Goal: Find specific page/section: Find specific page/section

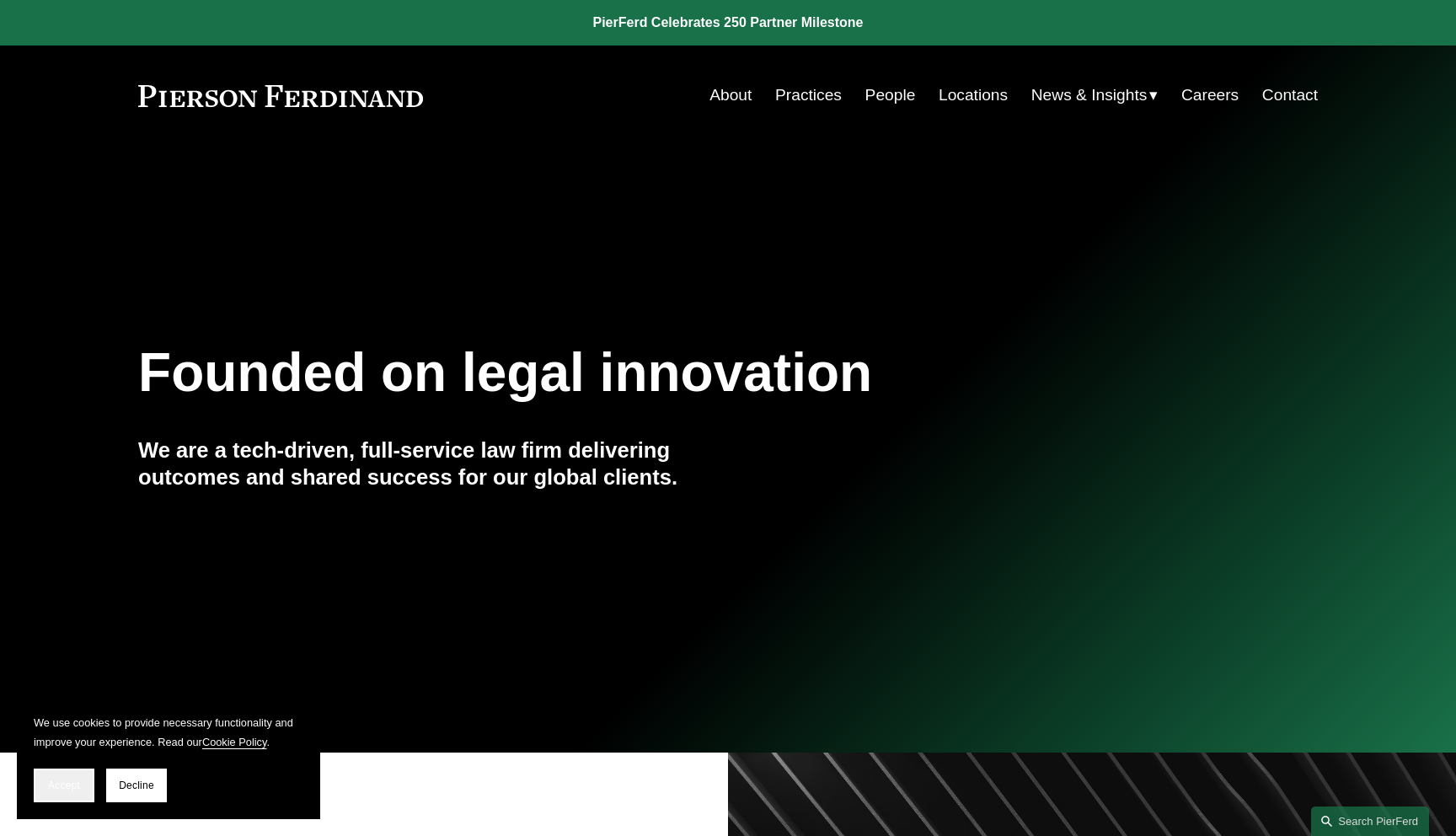
click at [78, 778] on button "Accept" at bounding box center [64, 785] width 60 height 34
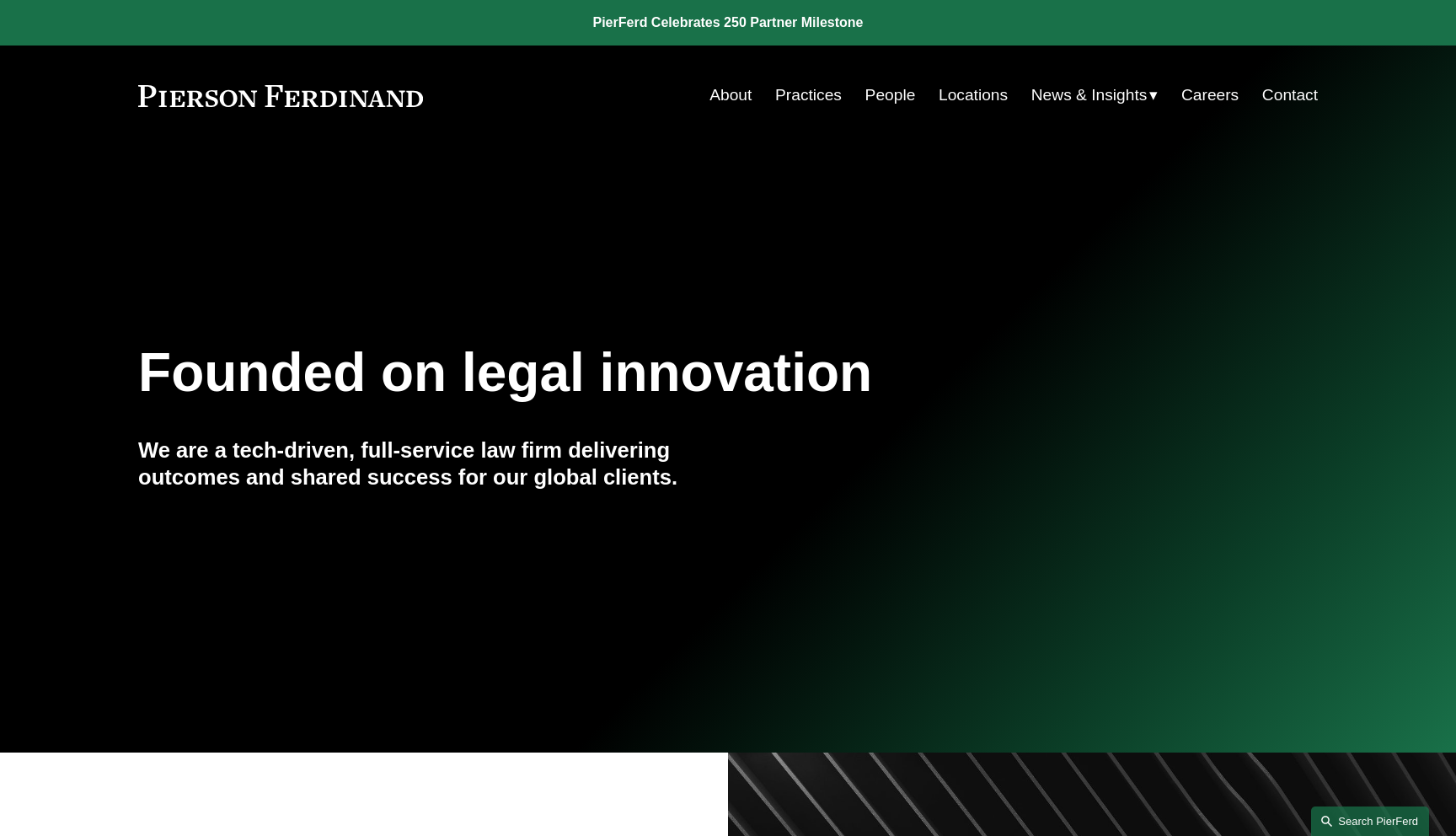
click at [1378, 814] on link "Search this site" at bounding box center [1370, 821] width 118 height 29
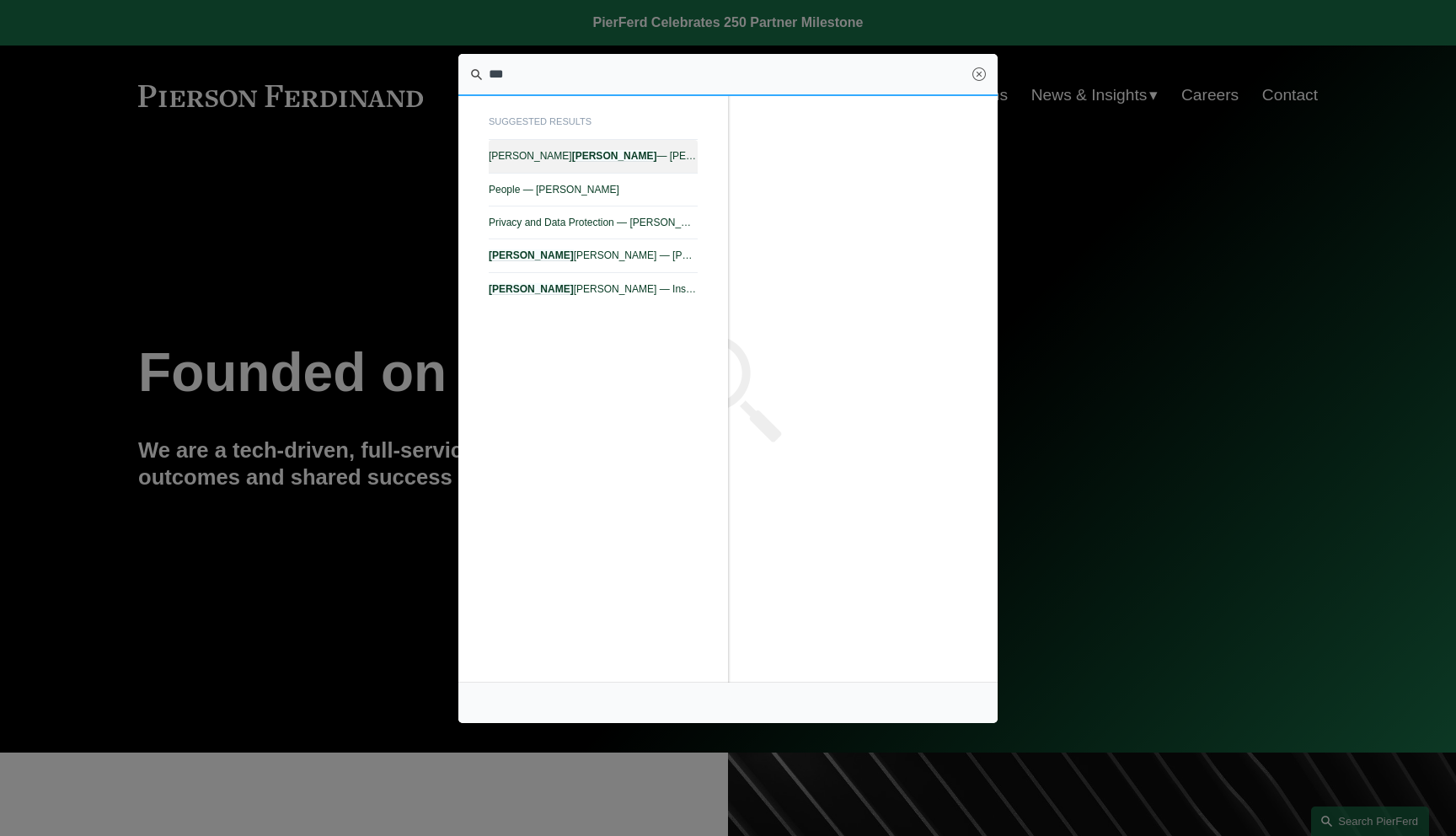
click at [603, 161] on span "Andrea L. Kim — Pierson Ferdinand LLP" at bounding box center [593, 156] width 209 height 12
type input "***"
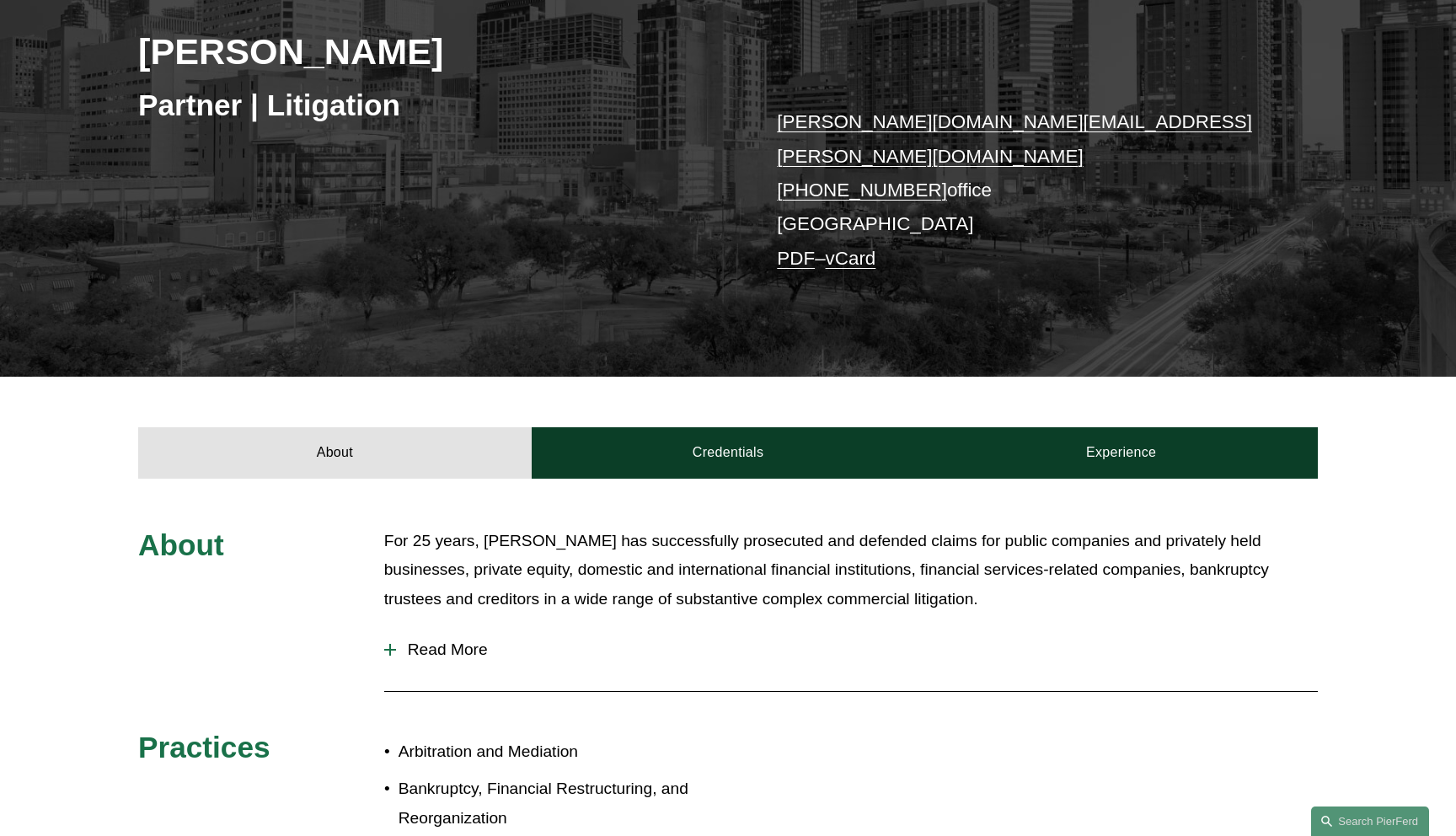
scroll to position [471, 0]
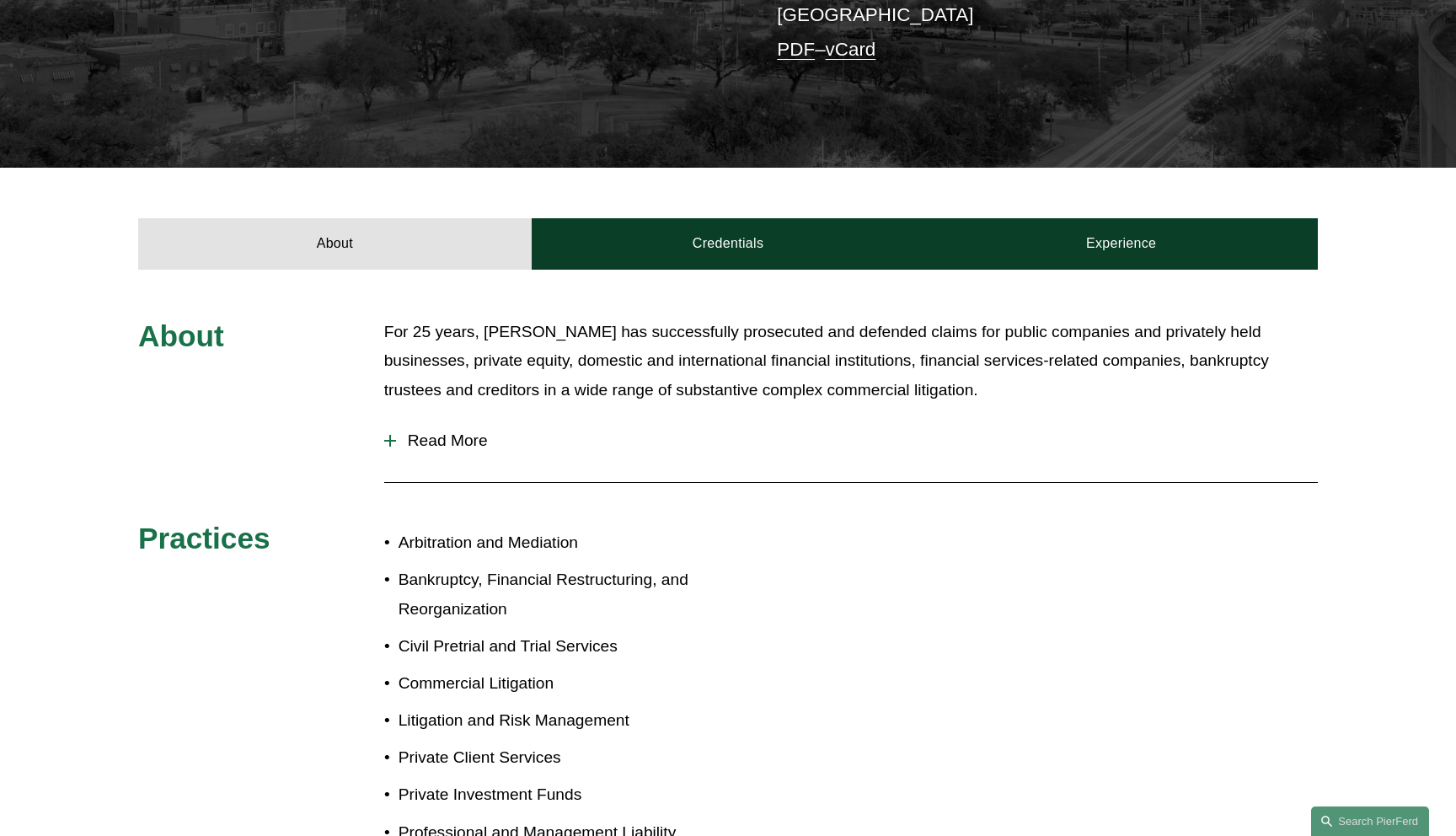
click at [445, 432] on span "Read More" at bounding box center [857, 441] width 922 height 19
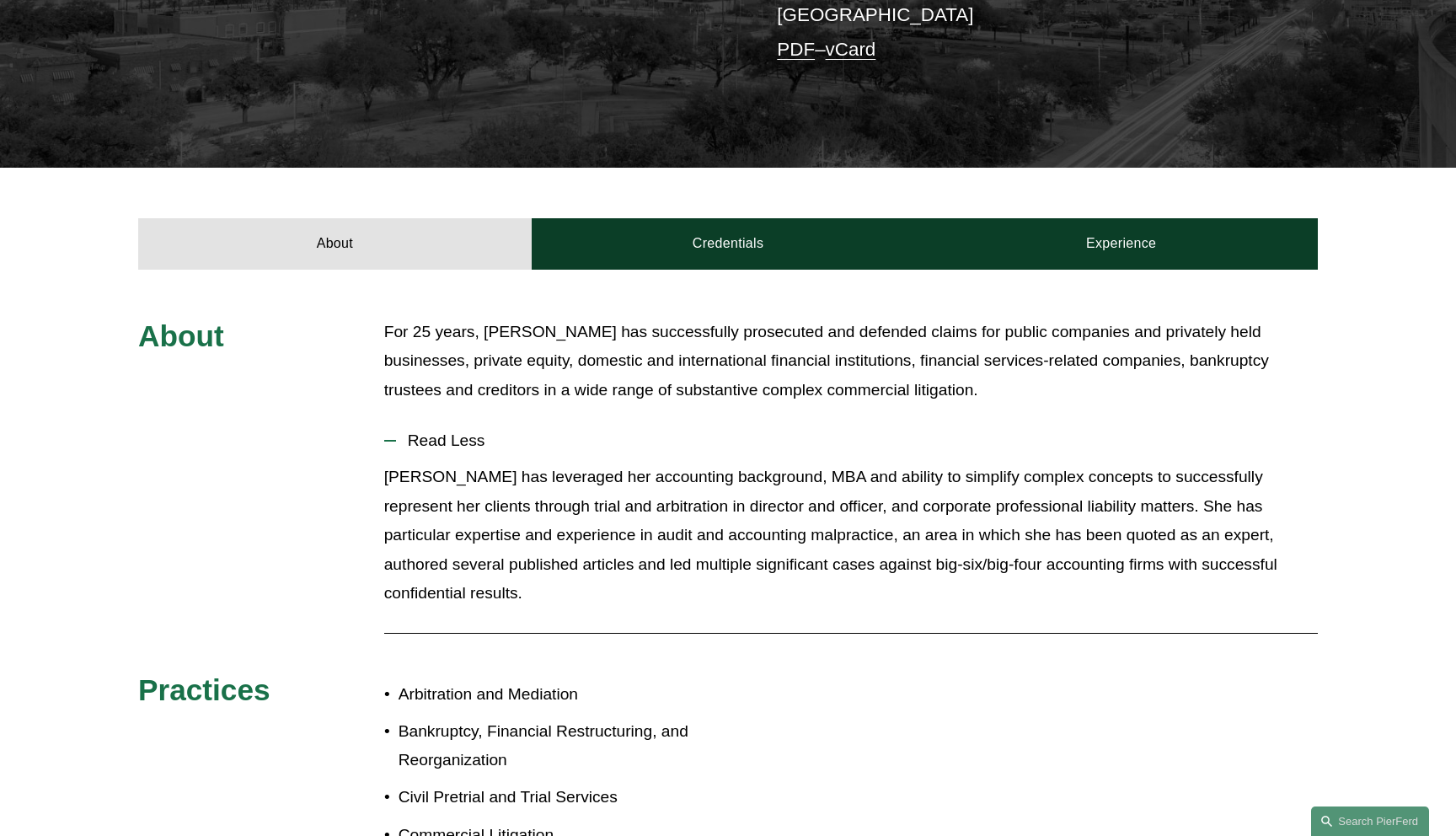
click at [445, 432] on span "Read Less" at bounding box center [857, 441] width 922 height 19
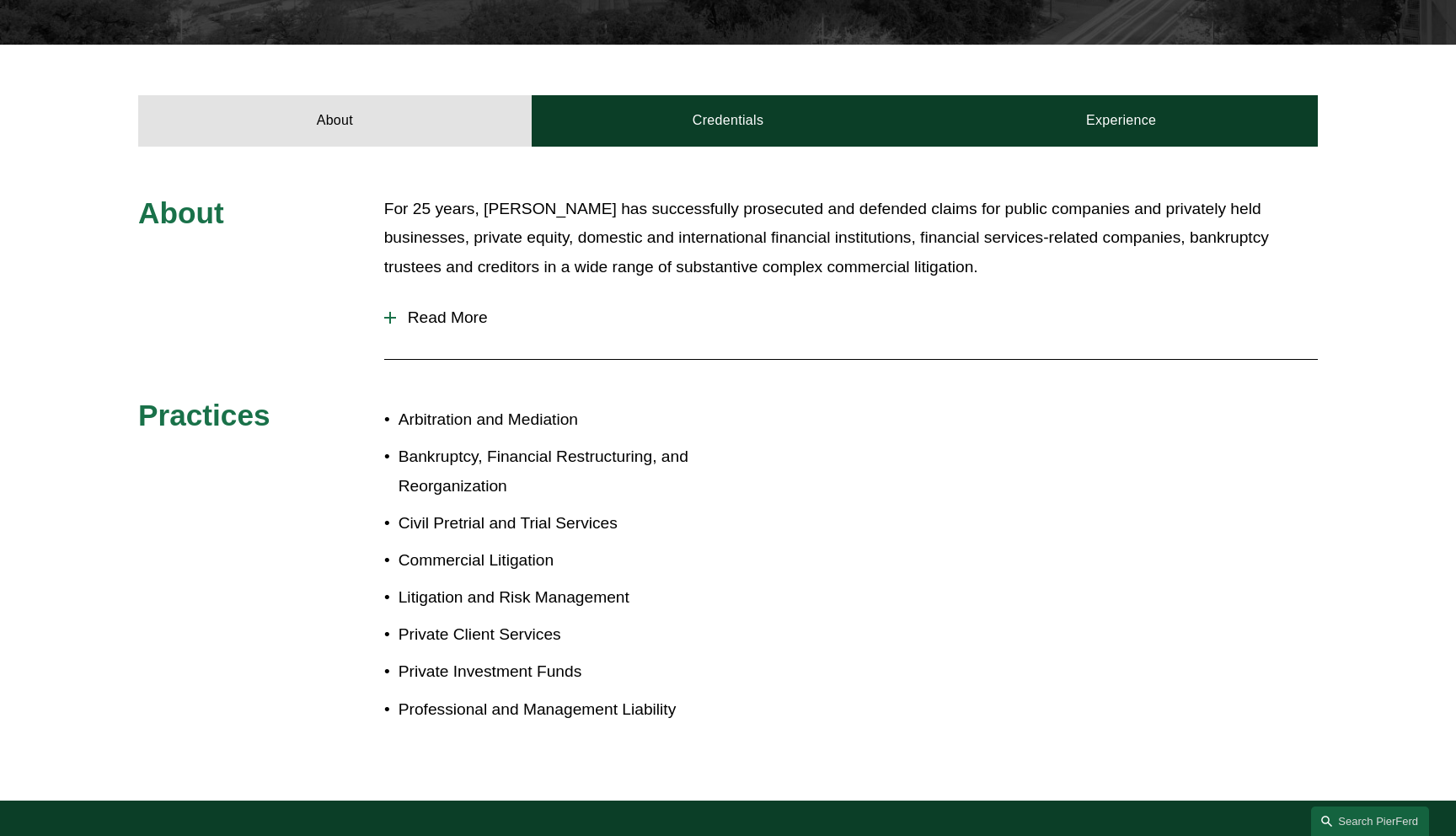
scroll to position [438, 0]
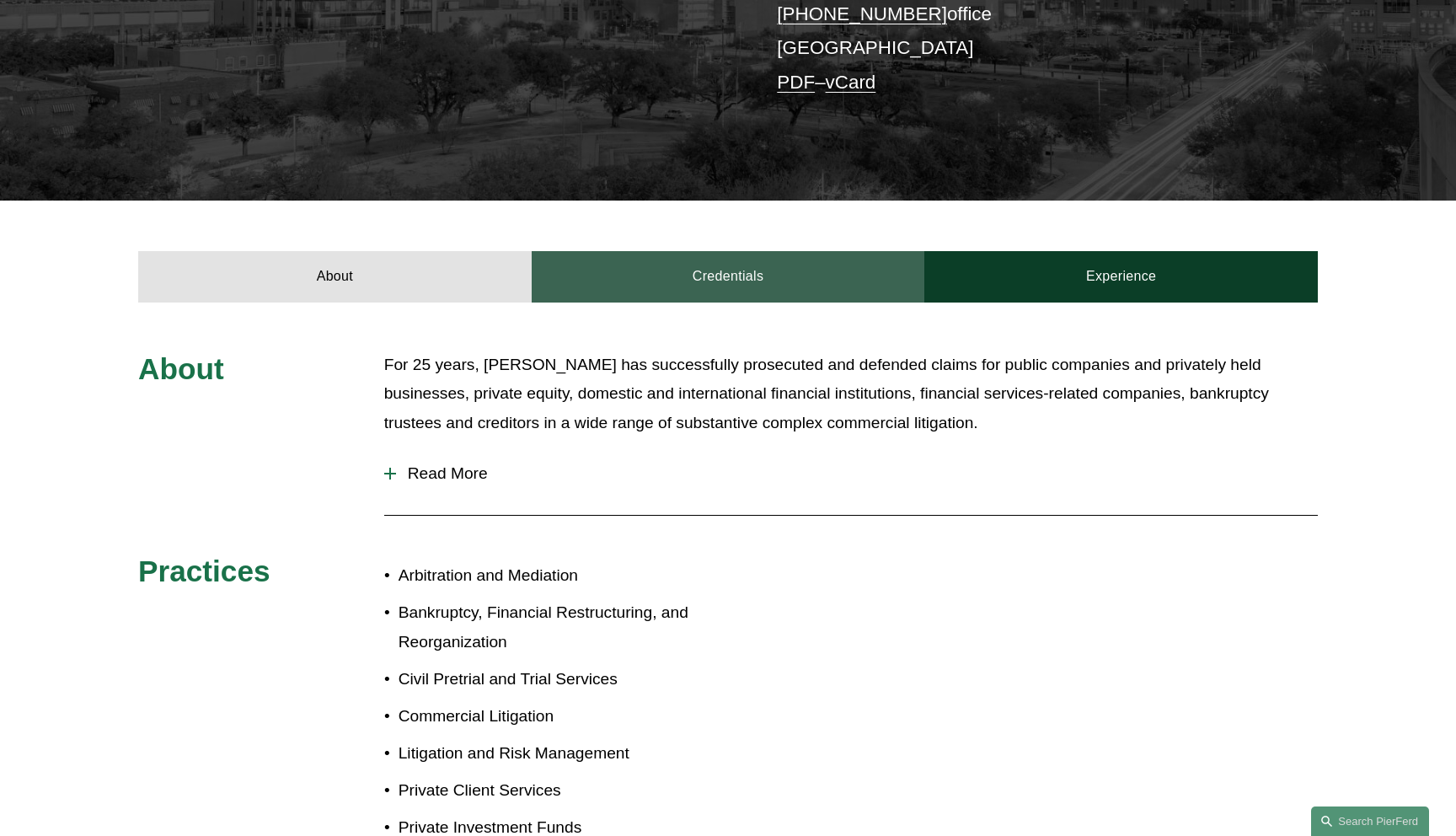
click at [705, 253] on link "Credentials" at bounding box center [728, 276] width 394 height 51
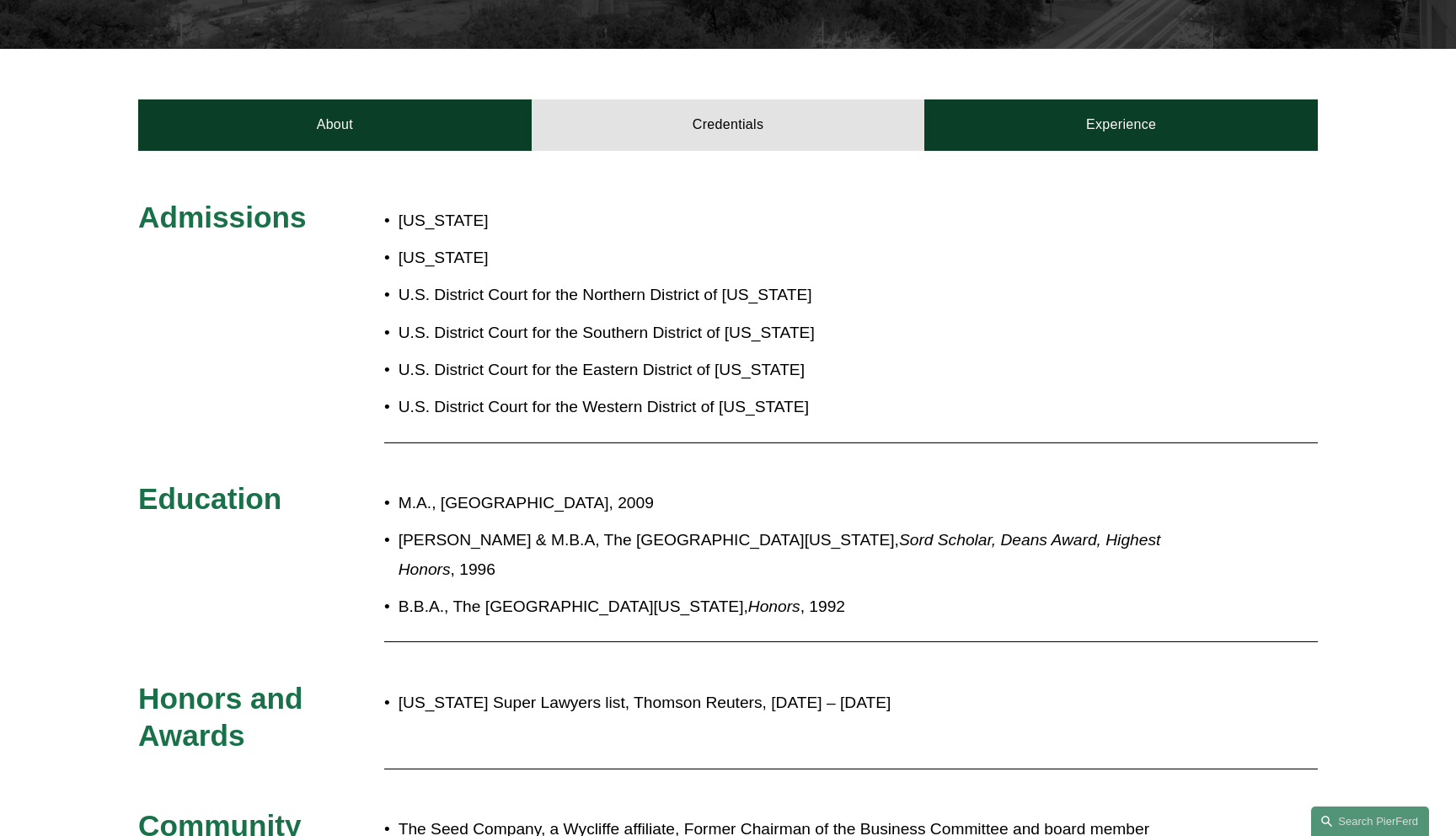
scroll to position [571, 0]
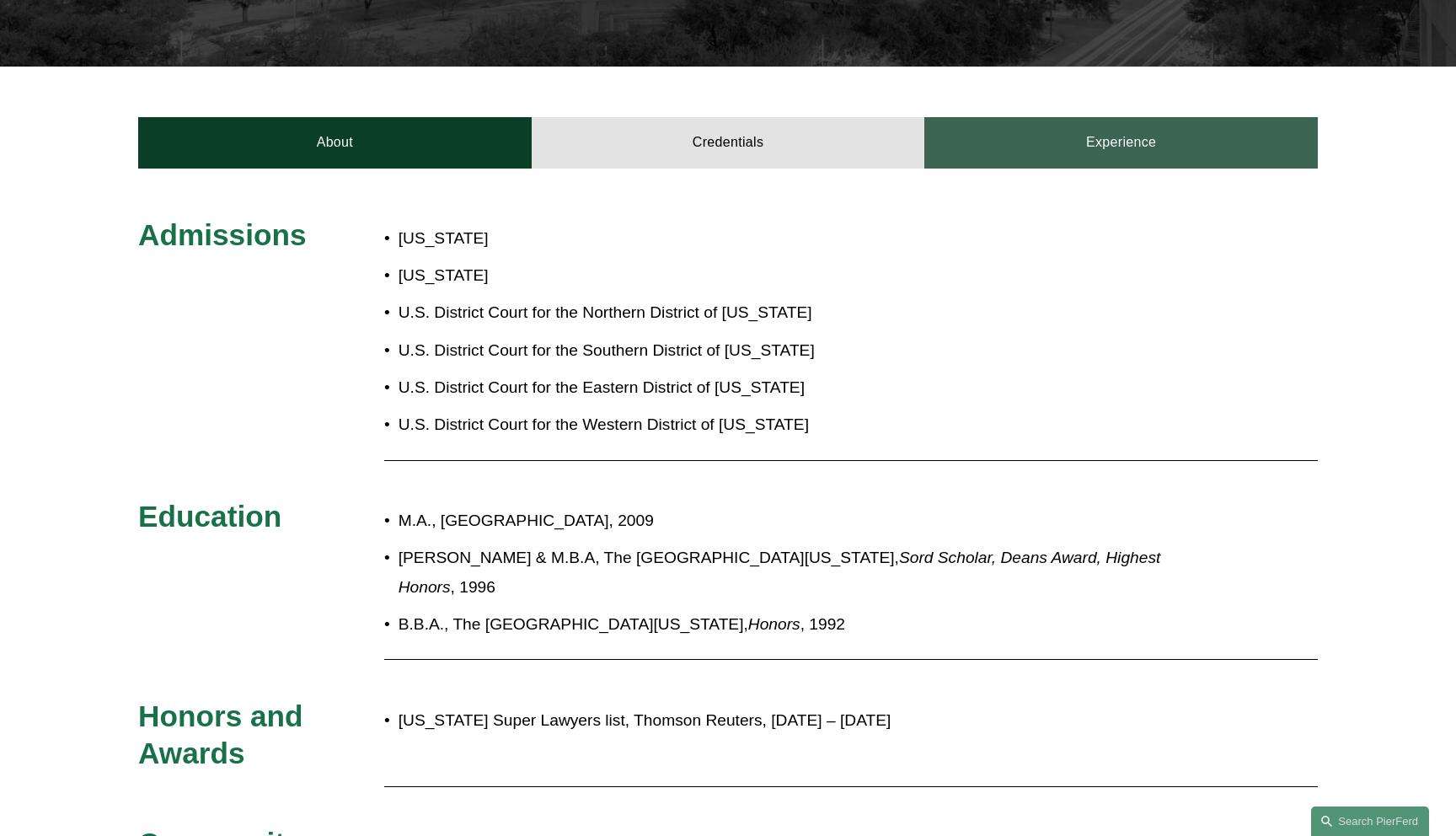
click at [1002, 132] on link "Experience" at bounding box center [1121, 142] width 394 height 51
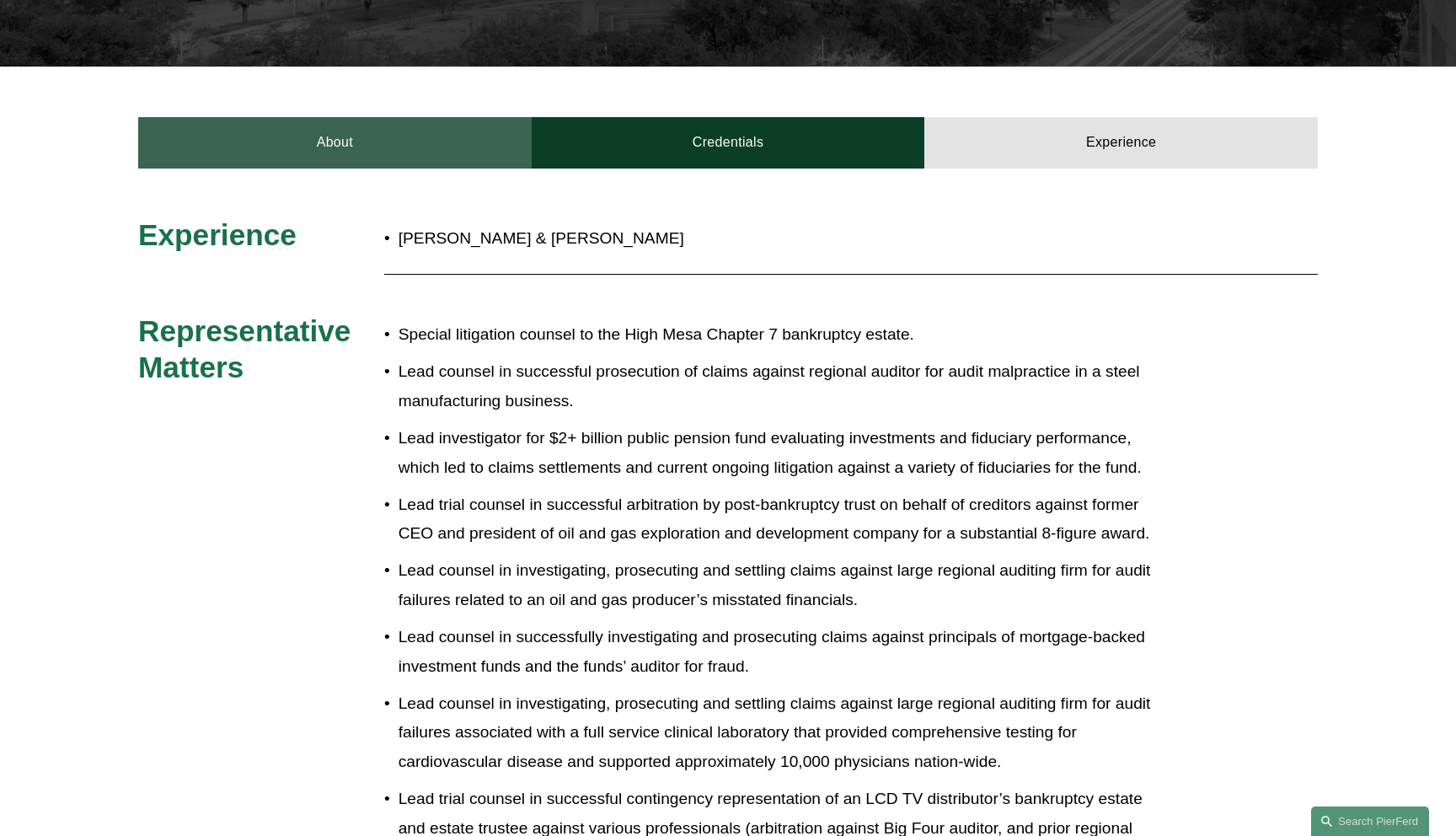
click at [370, 119] on link "About" at bounding box center [334, 142] width 394 height 51
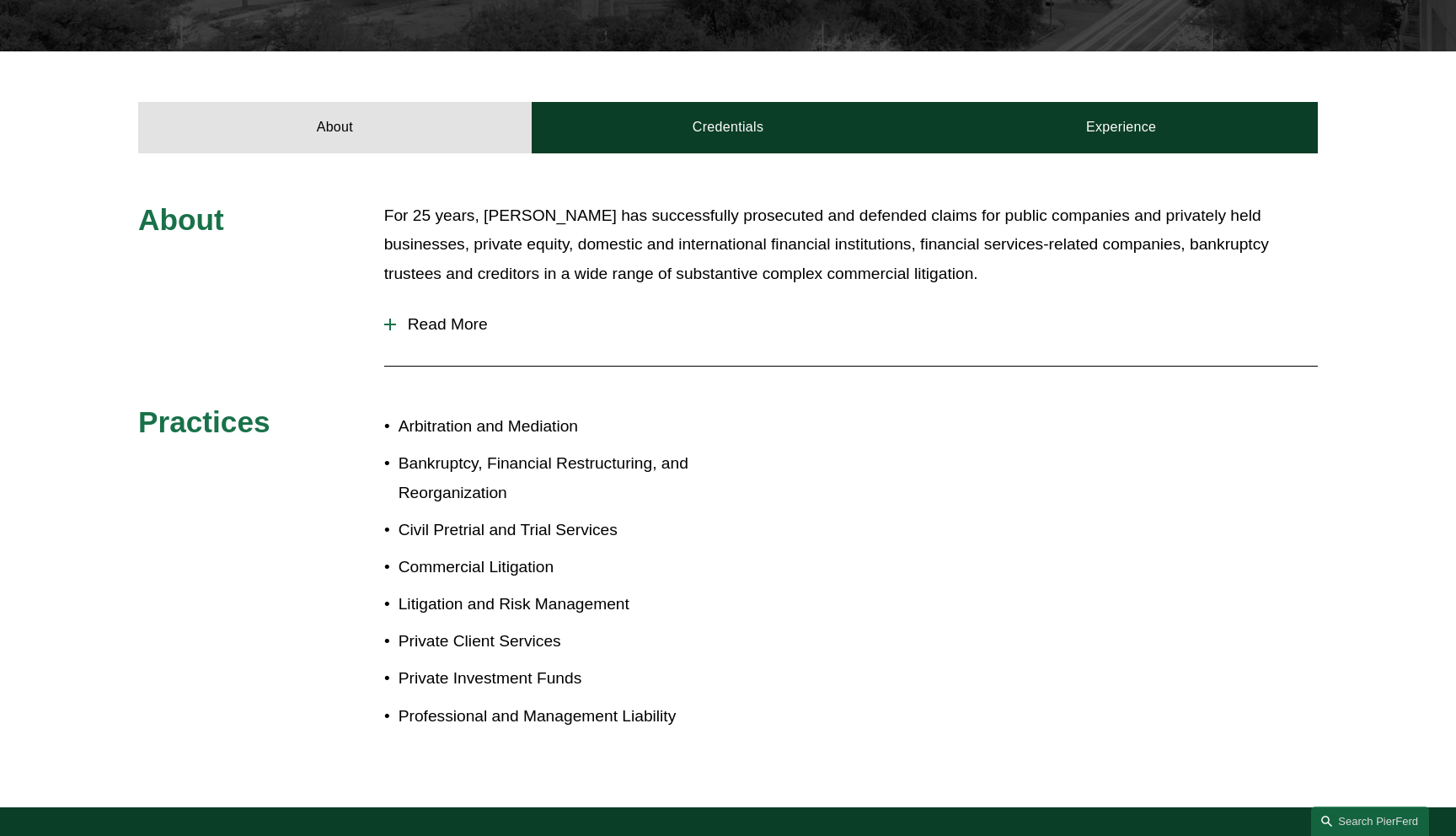
scroll to position [581, 0]
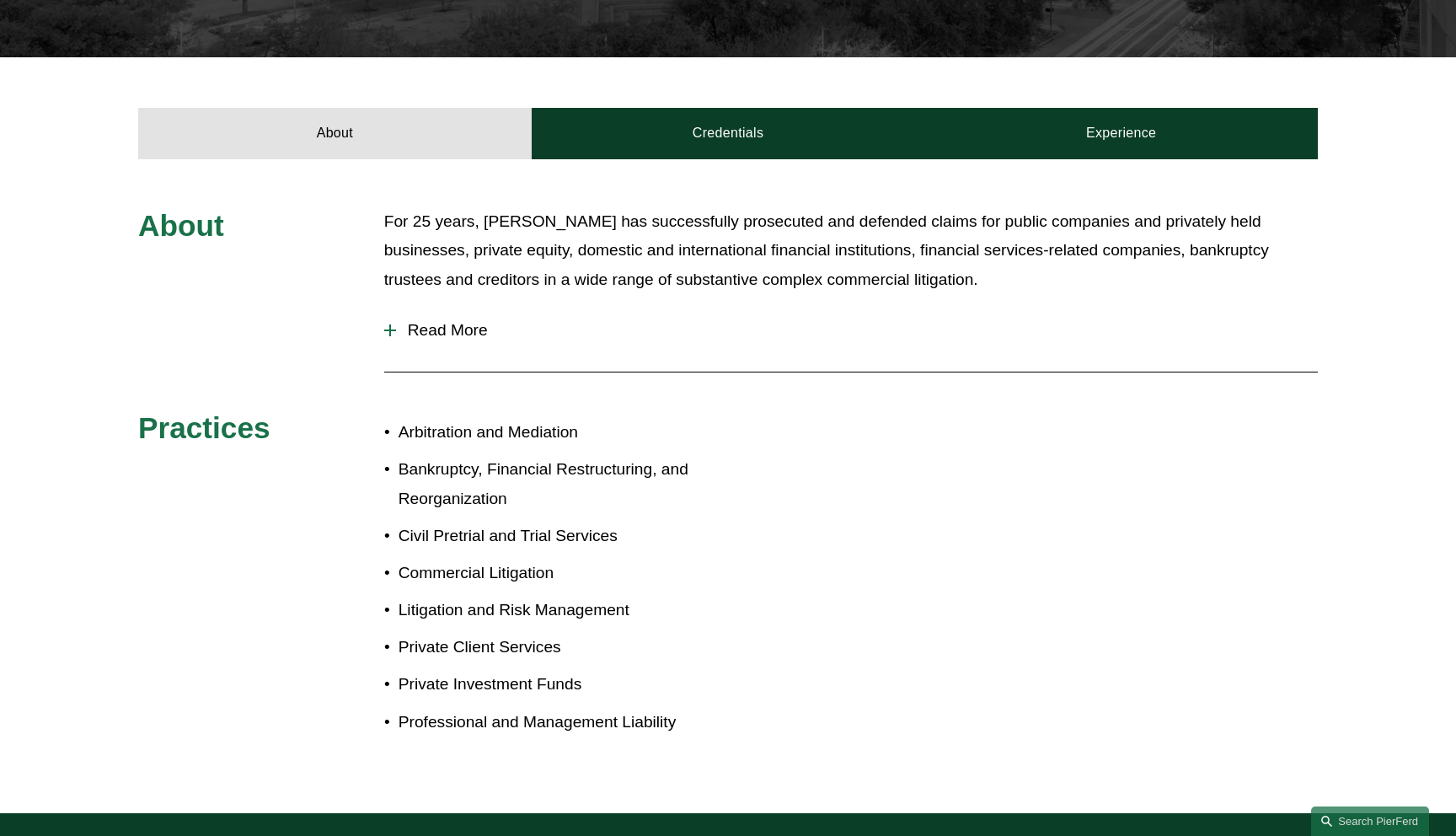
click at [417, 321] on span "Read More" at bounding box center [857, 331] width 922 height 19
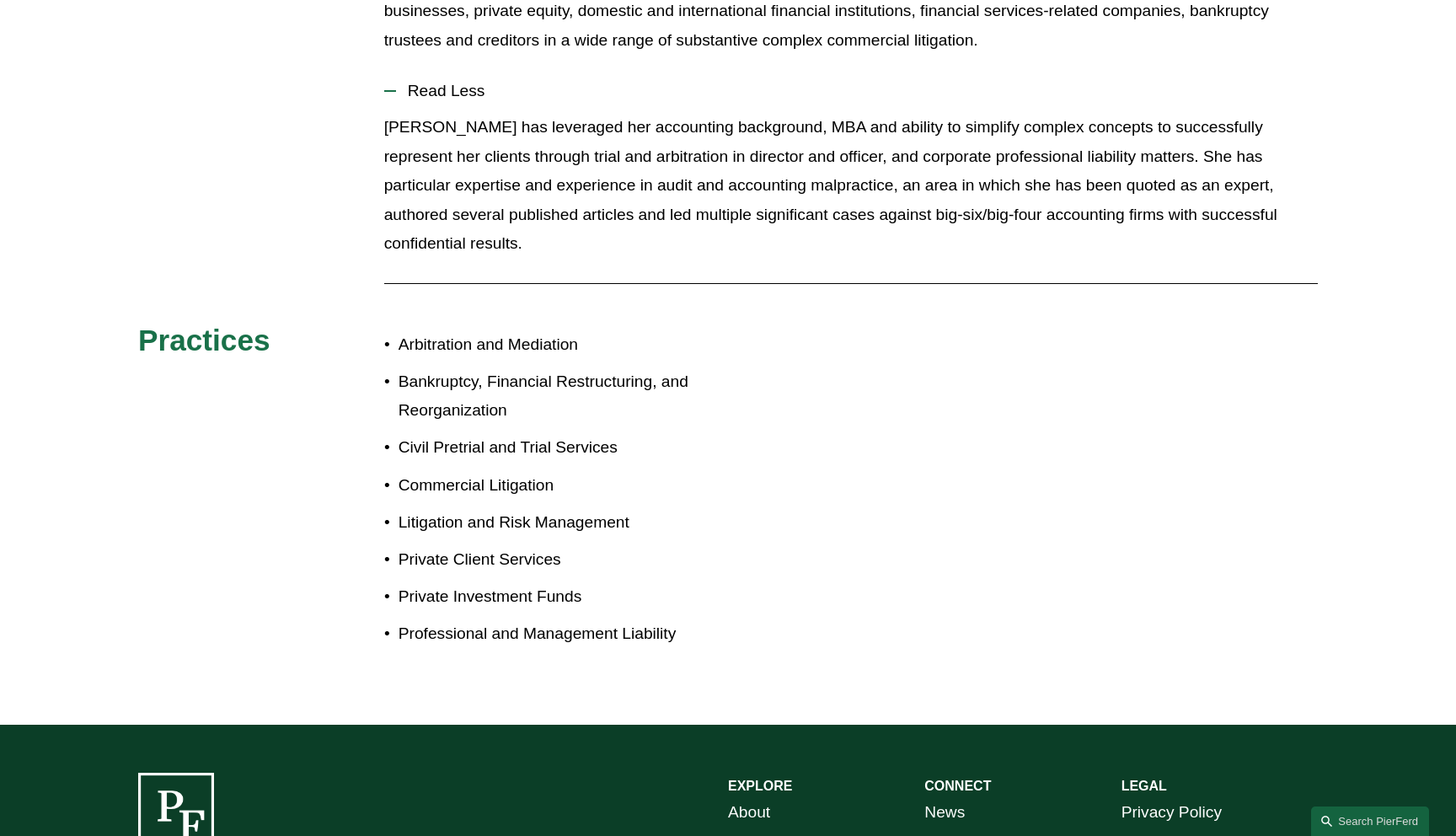
scroll to position [821, 0]
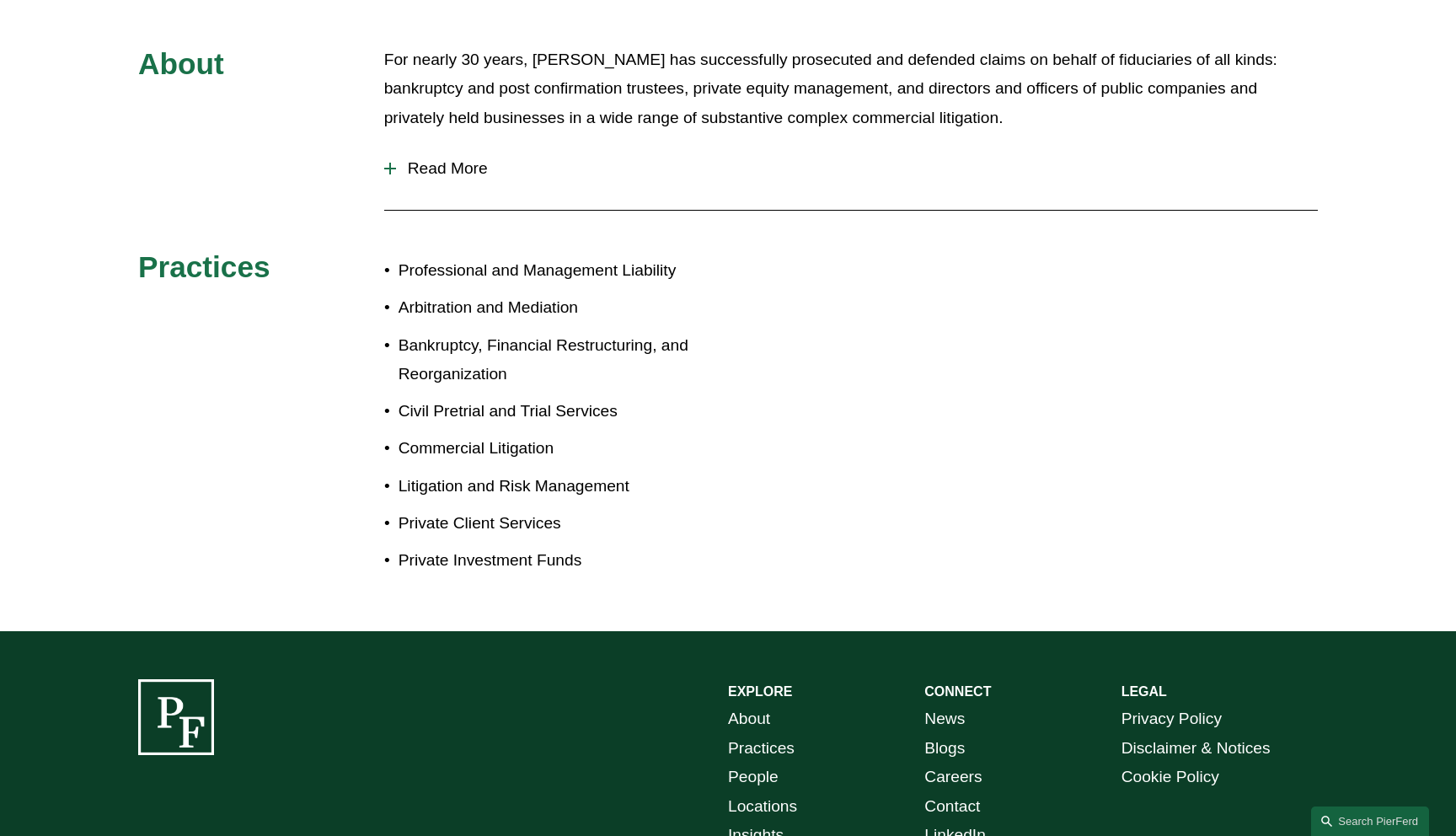
scroll to position [821, 0]
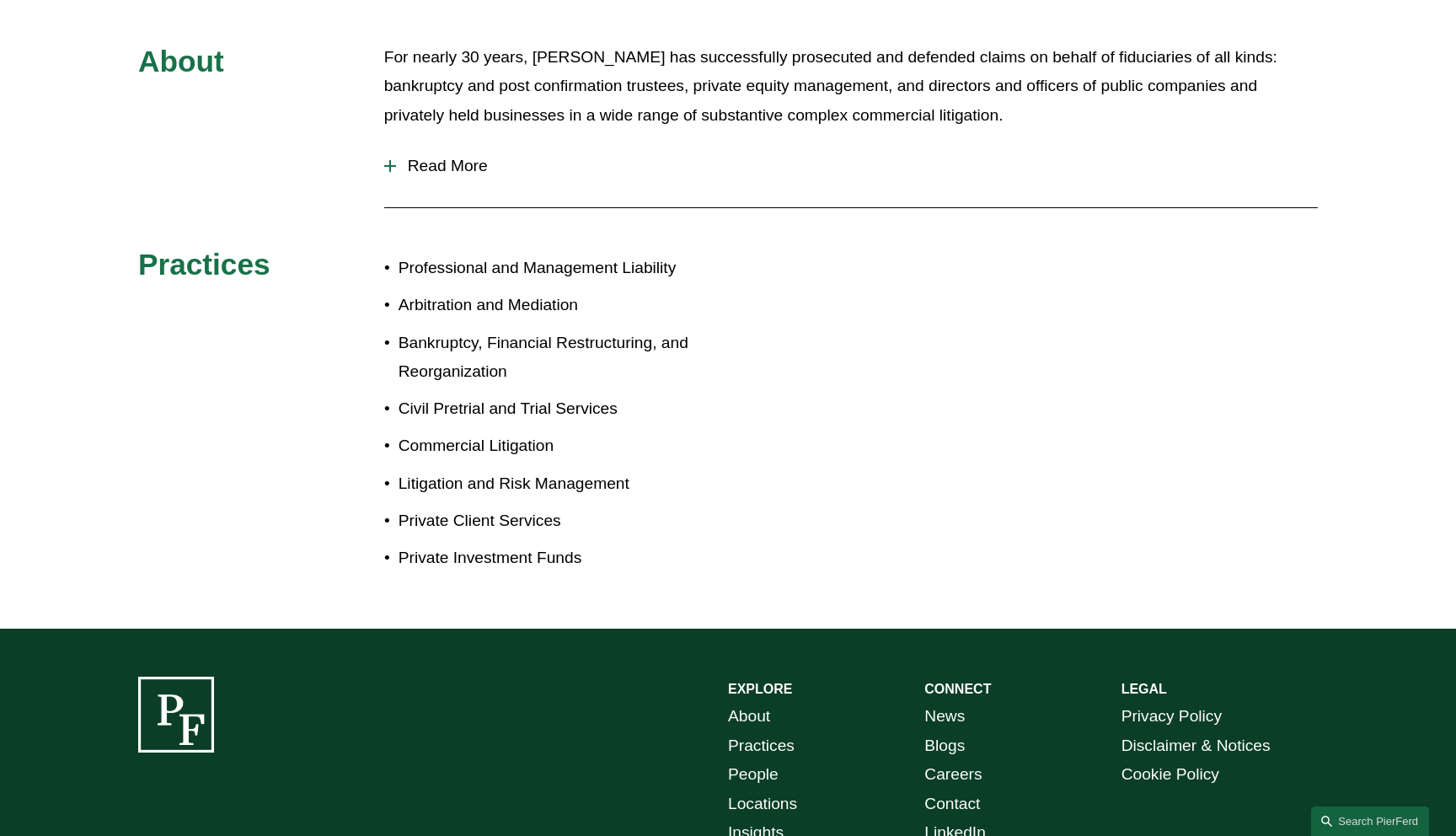
click at [456, 157] on span "Read More" at bounding box center [857, 166] width 922 height 19
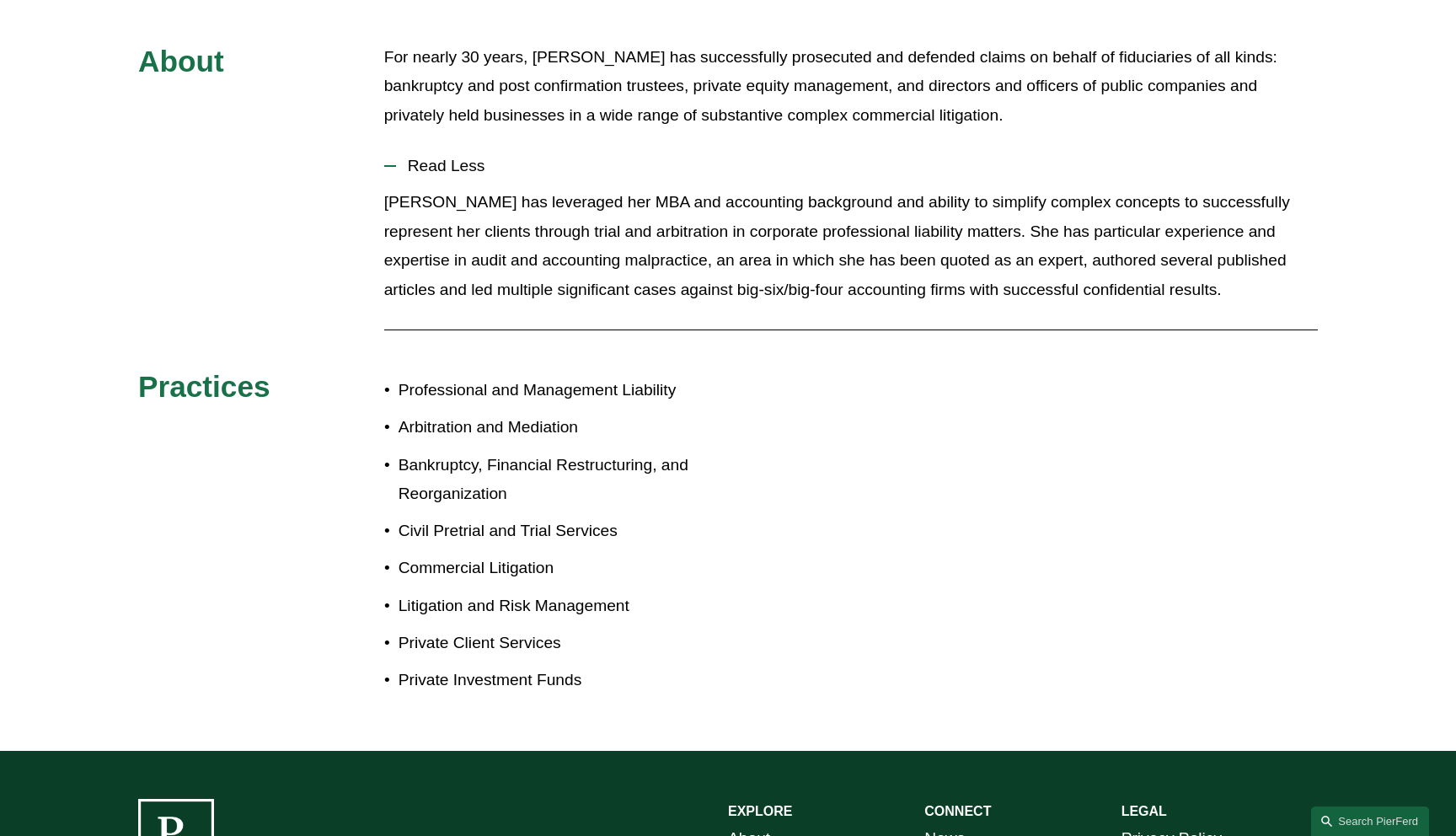
click at [456, 157] on span "Read Less" at bounding box center [857, 166] width 922 height 19
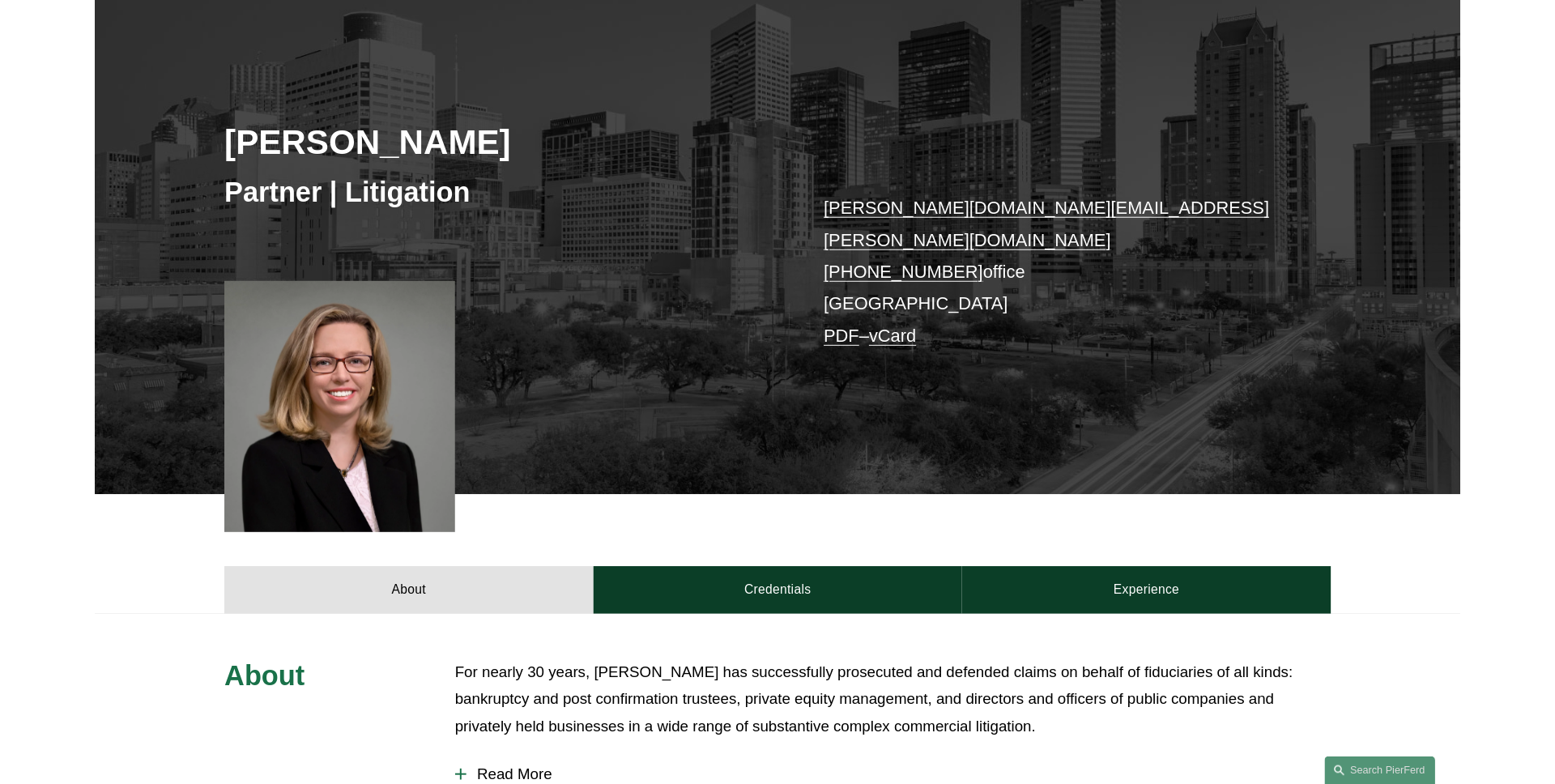
scroll to position [0, 0]
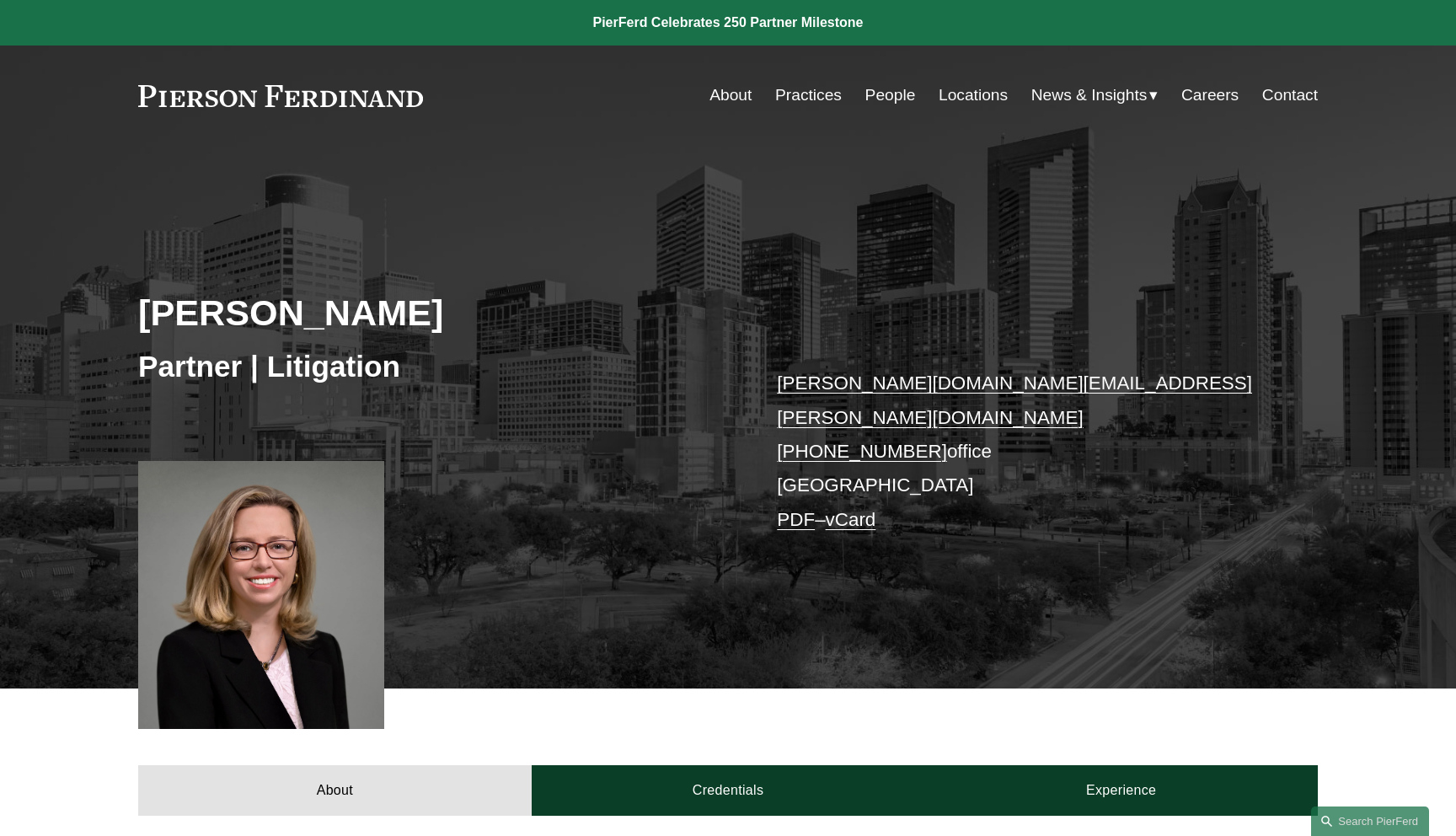
click at [802, 509] on link "PDF" at bounding box center [796, 520] width 38 height 21
